Goal: Share content

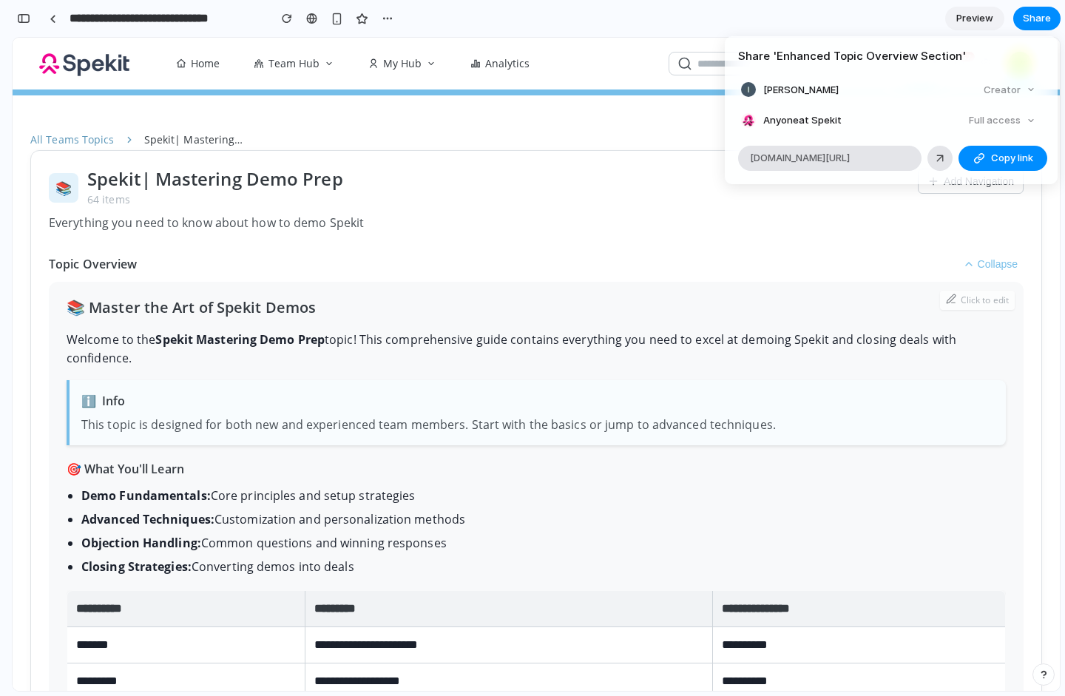
scroll to position [101, 0]
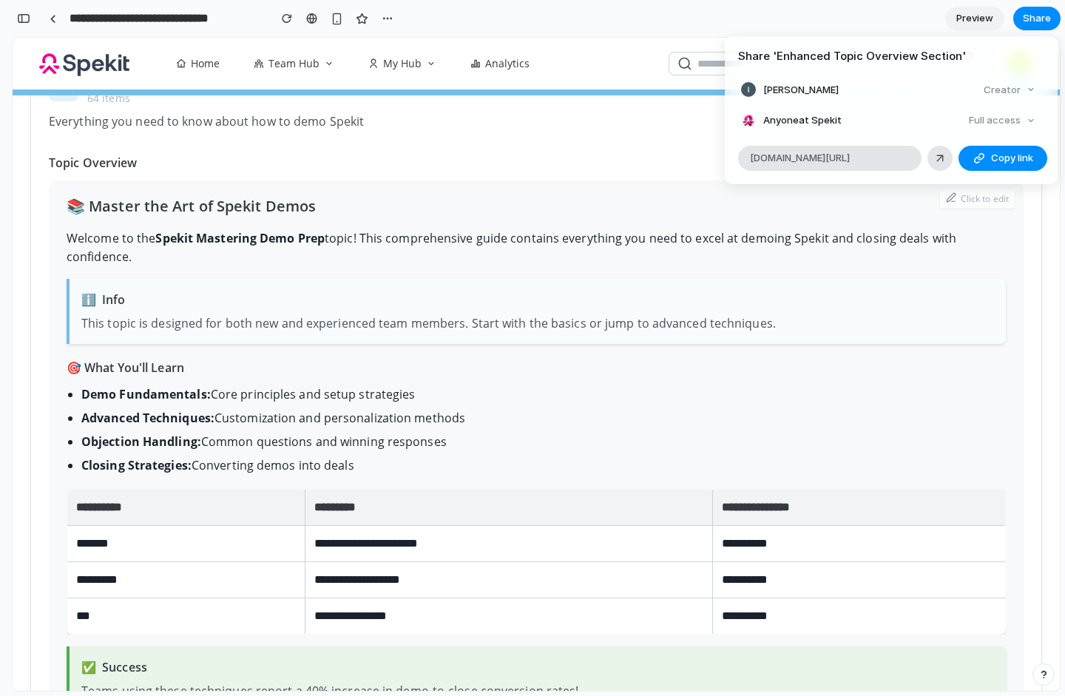
click at [1029, 19] on div "Share ' Enhanced Topic Overview Section ' [PERSON_NAME] Creator Anyone at Speki…" at bounding box center [532, 348] width 1065 height 696
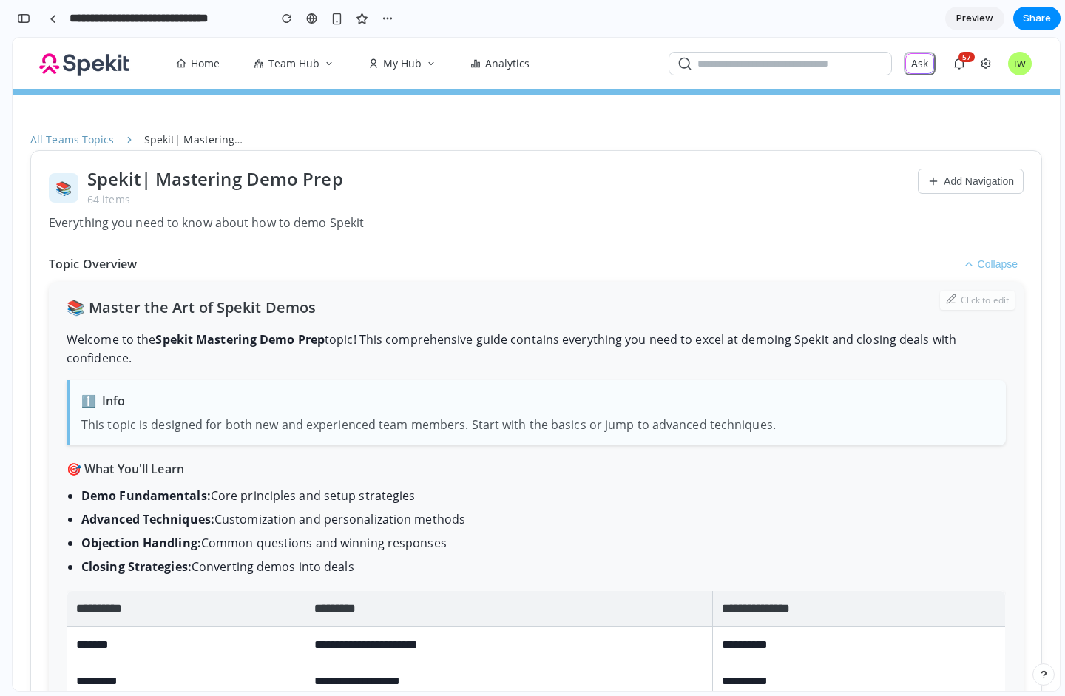
scroll to position [1, 0]
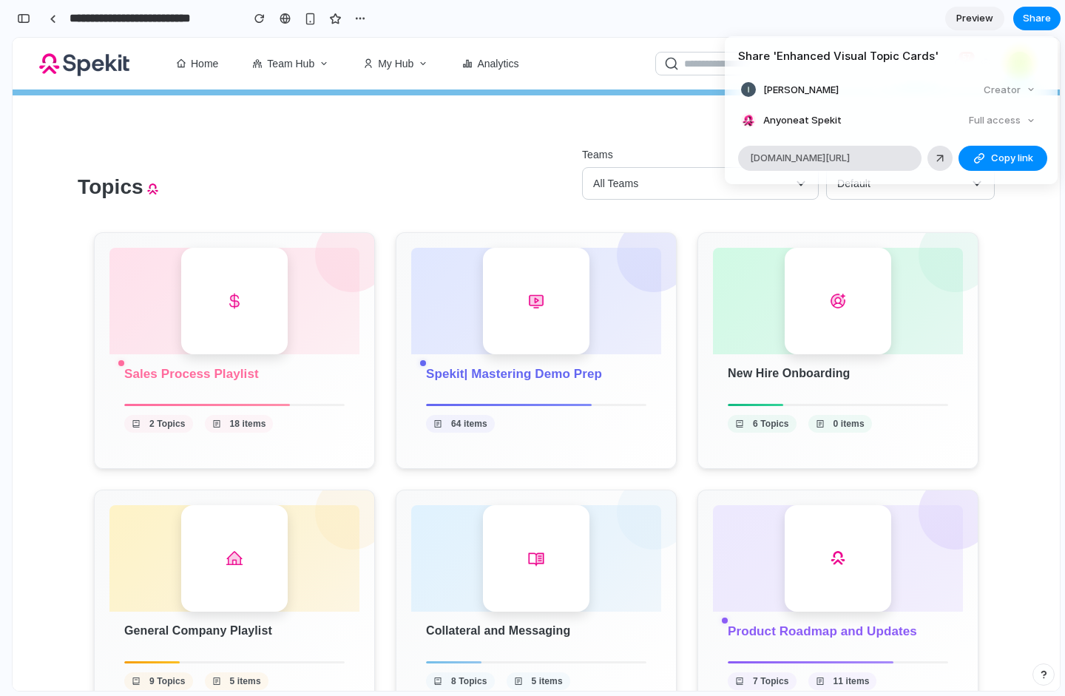
scroll to position [388, 0]
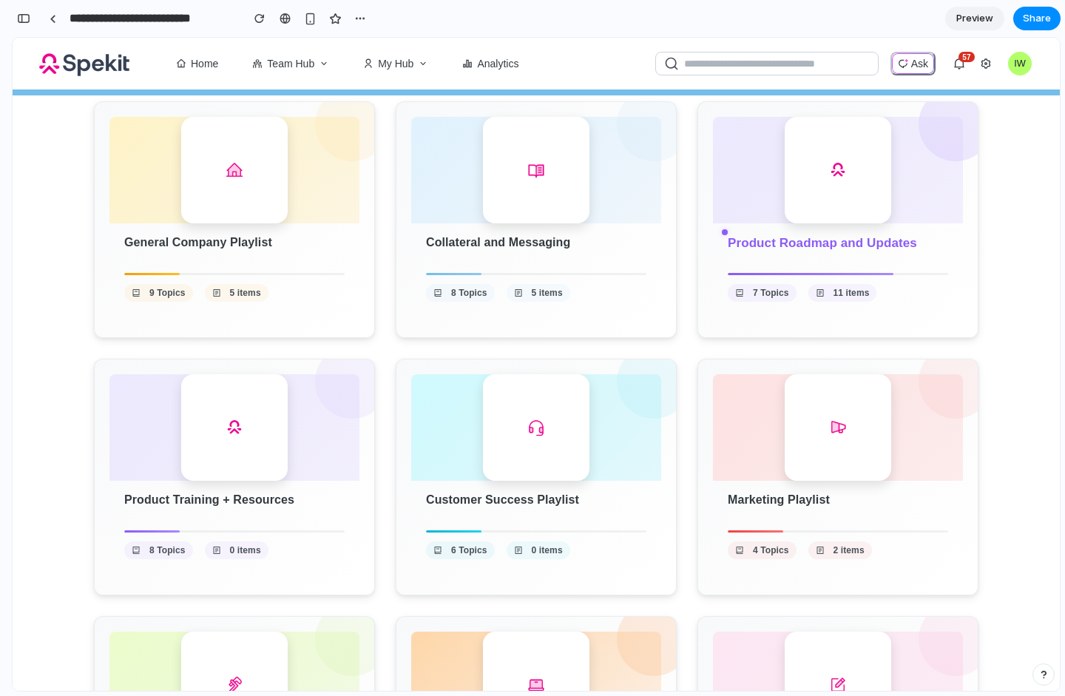
click at [1032, 24] on div "Share ' Enhanced Visual Topic Cards ' Ian Watson Creator Anyone at Spekit Full …" at bounding box center [532, 348] width 1065 height 696
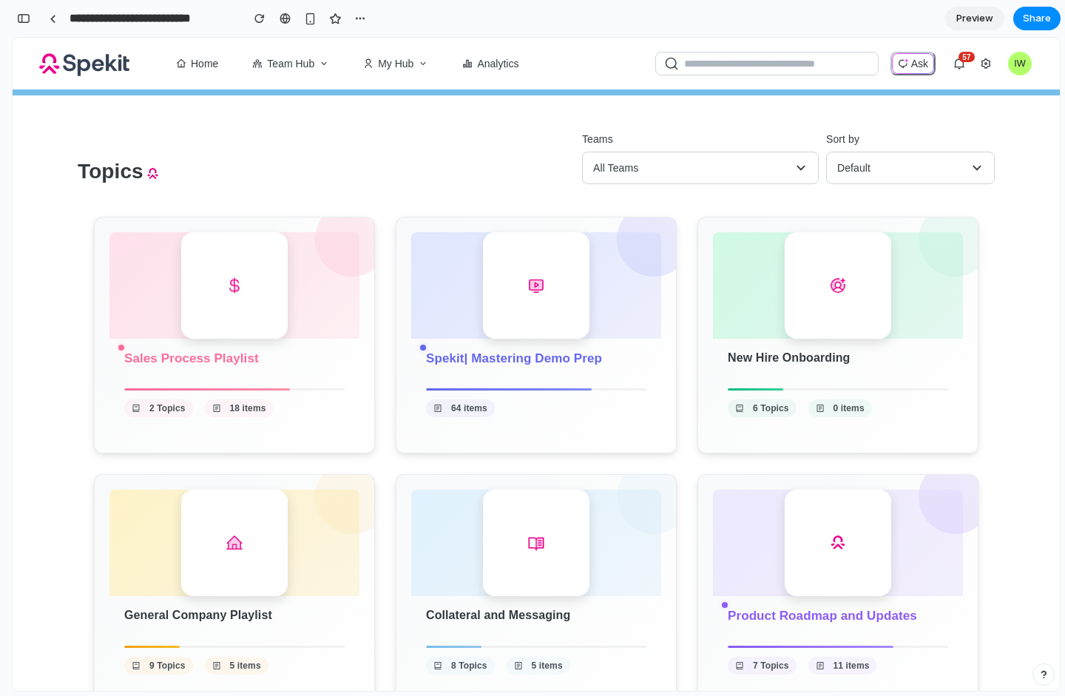
scroll to position [16, 0]
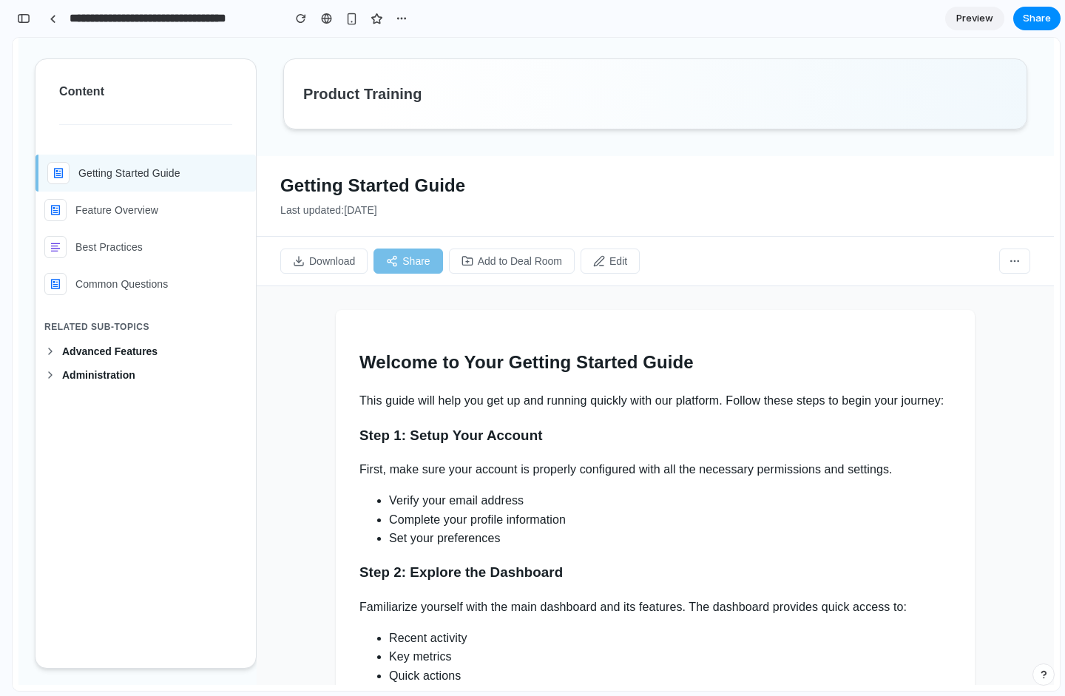
scroll to position [1, 0]
click at [49, 350] on icon at bounding box center [50, 351] width 12 height 12
click at [50, 453] on icon at bounding box center [50, 452] width 3 height 6
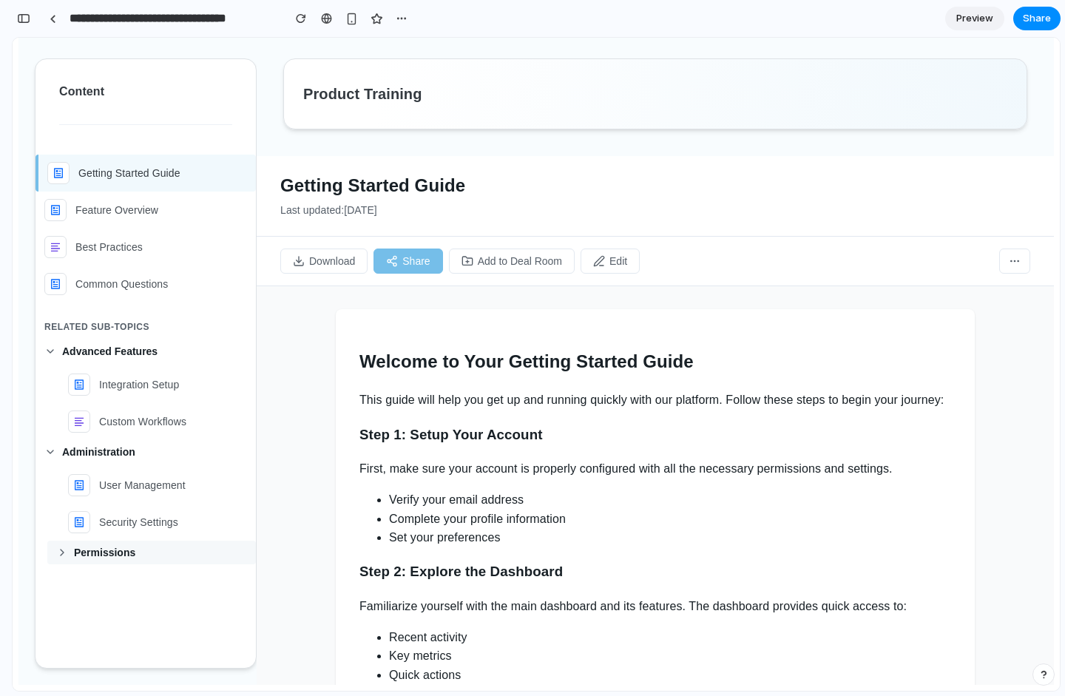
click at [62, 556] on icon at bounding box center [62, 553] width 12 height 12
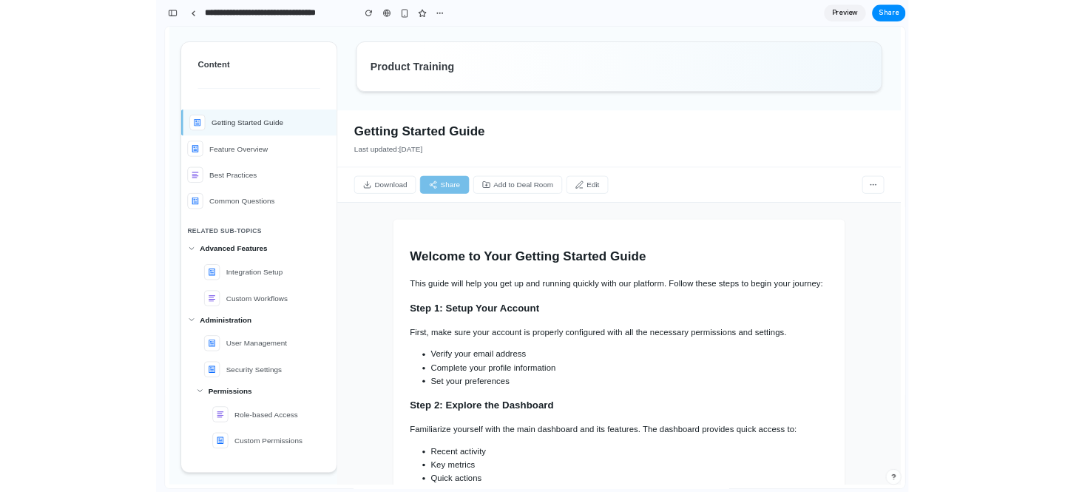
scroll to position [1795, 0]
